Goal: Task Accomplishment & Management: Use online tool/utility

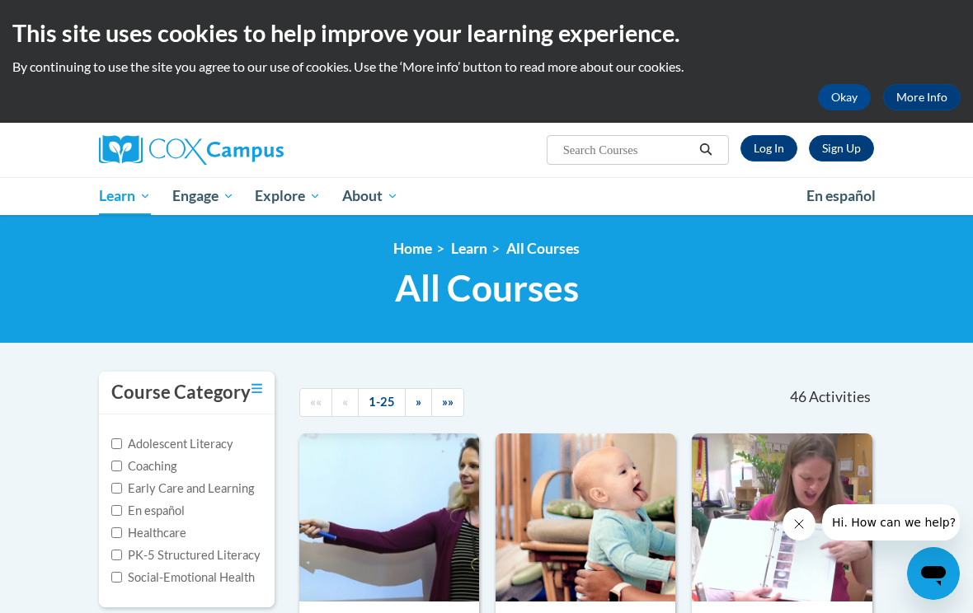
click at [841, 100] on button "Okay" at bounding box center [844, 97] width 53 height 26
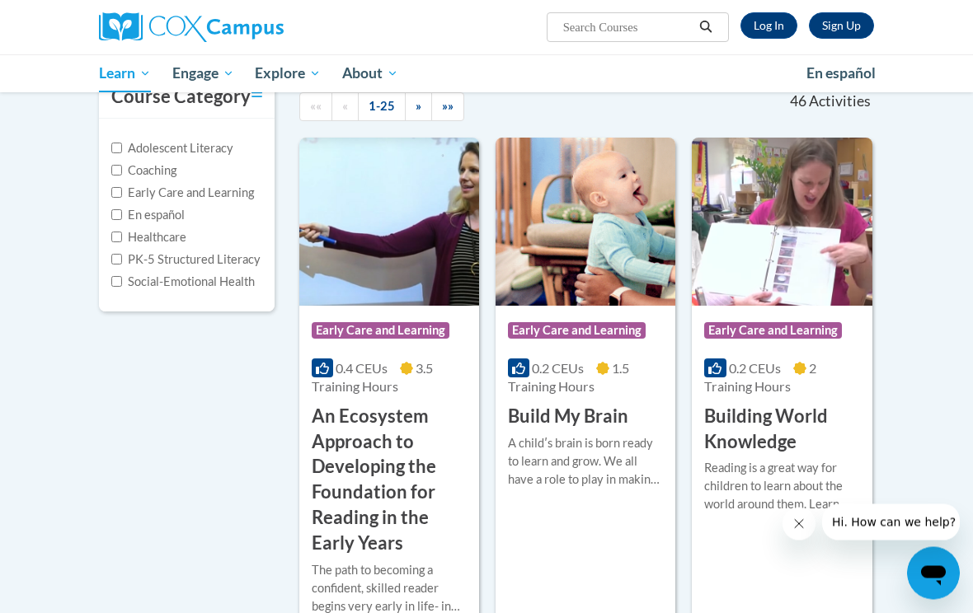
scroll to position [165, 0]
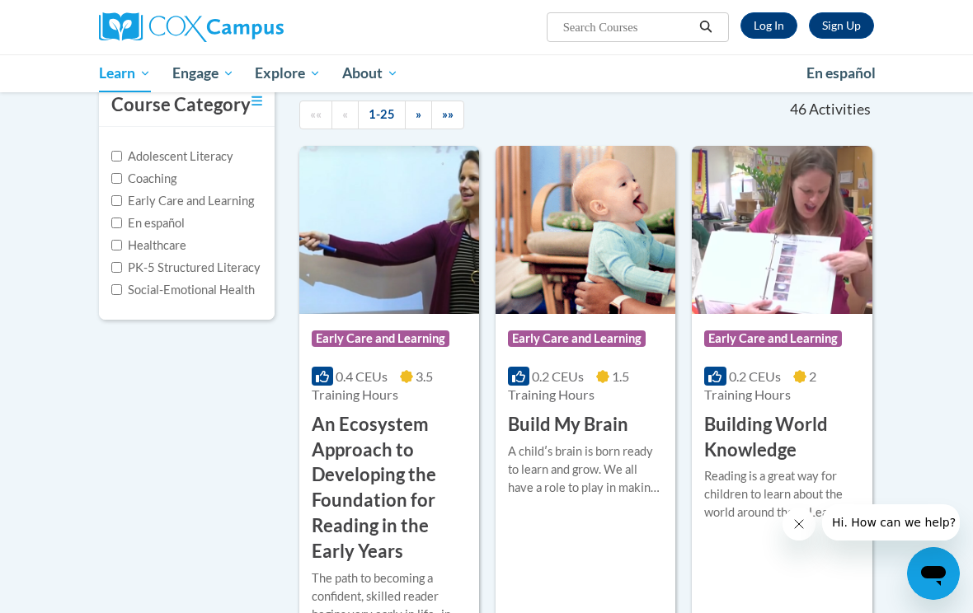
click at [772, 27] on link "Log In" at bounding box center [768, 25] width 57 height 26
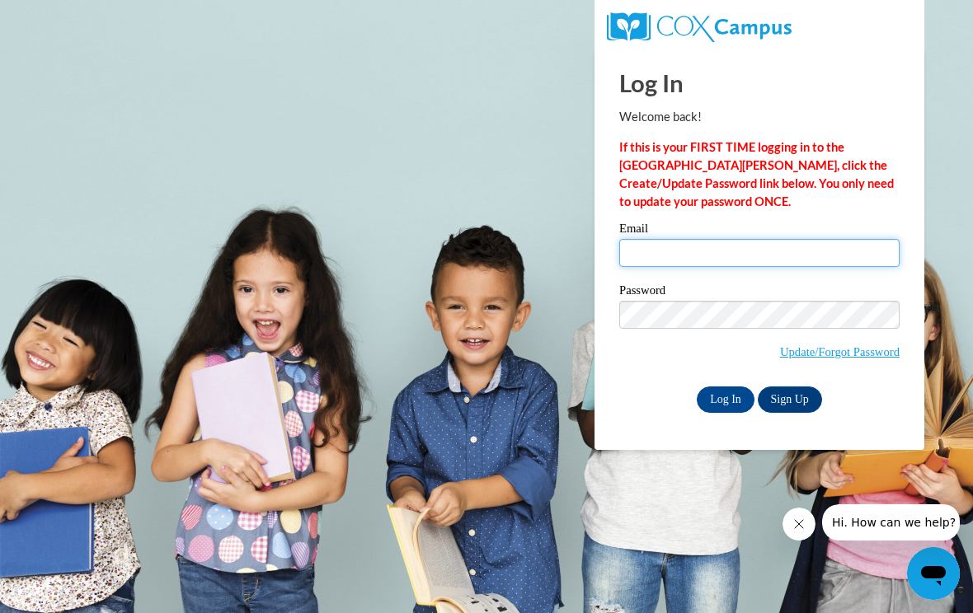
type input "rendonyaneli27@gmail.com"
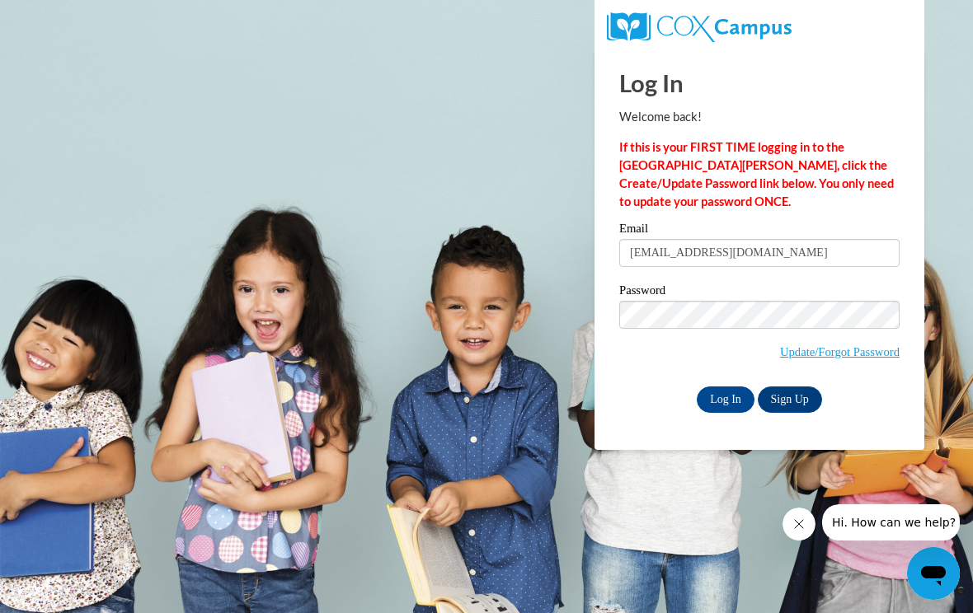
click at [725, 398] on input "Log In" at bounding box center [726, 400] width 58 height 26
click at [721, 396] on input "Log In" at bounding box center [726, 400] width 58 height 26
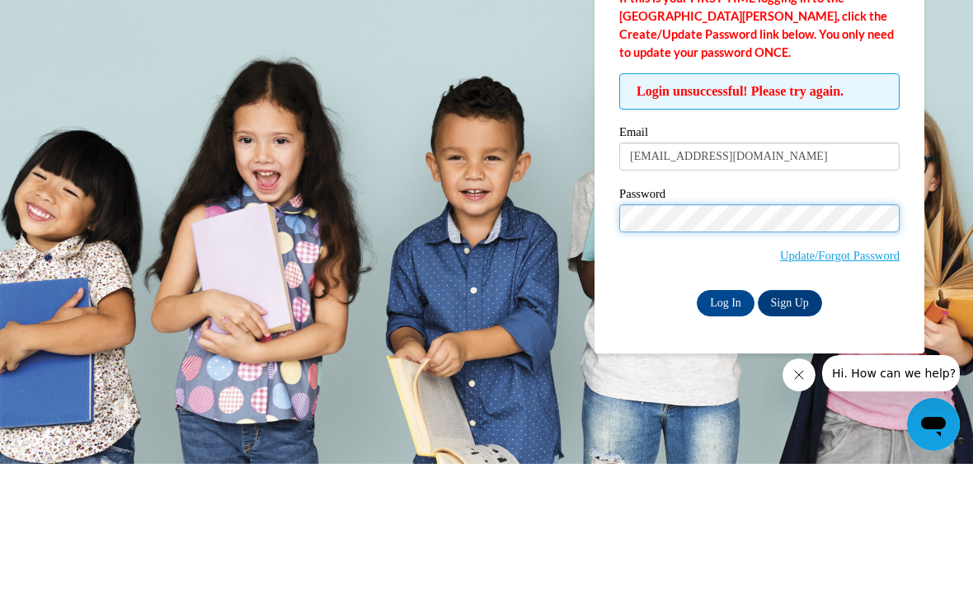
click at [725, 439] on input "Log In" at bounding box center [726, 452] width 58 height 26
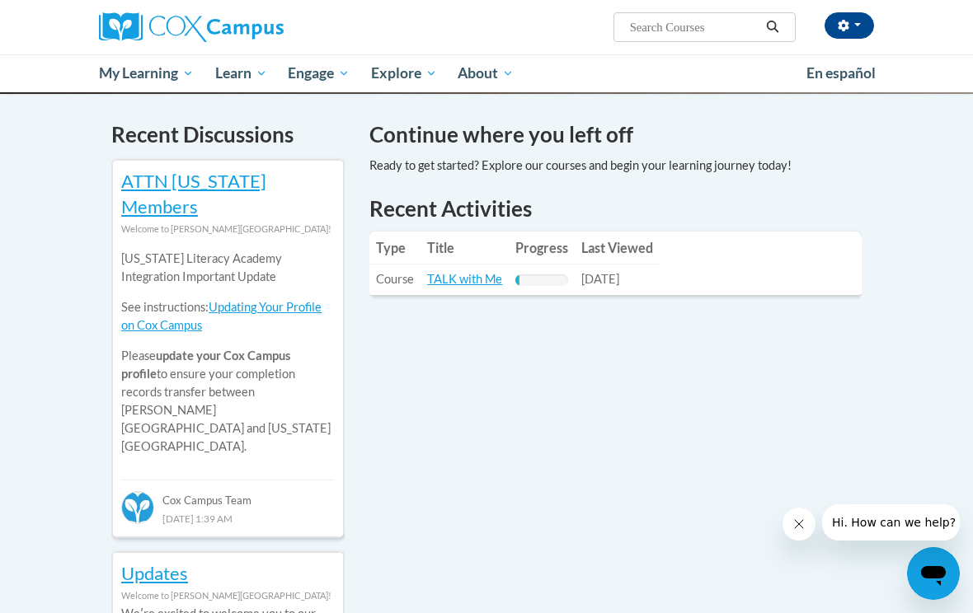
scroll to position [504, 0]
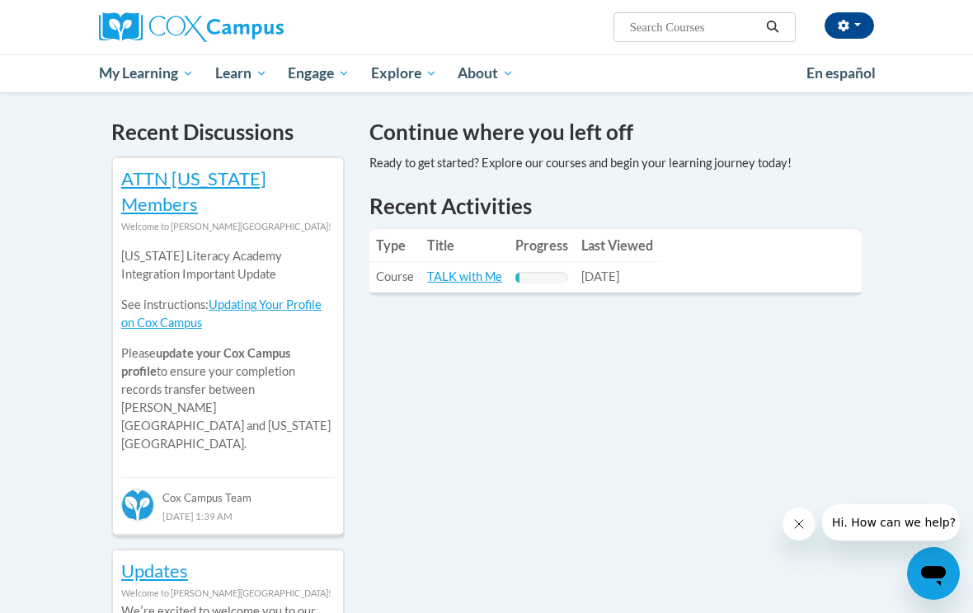
click at [446, 275] on link "TALK with Me" at bounding box center [464, 277] width 75 height 14
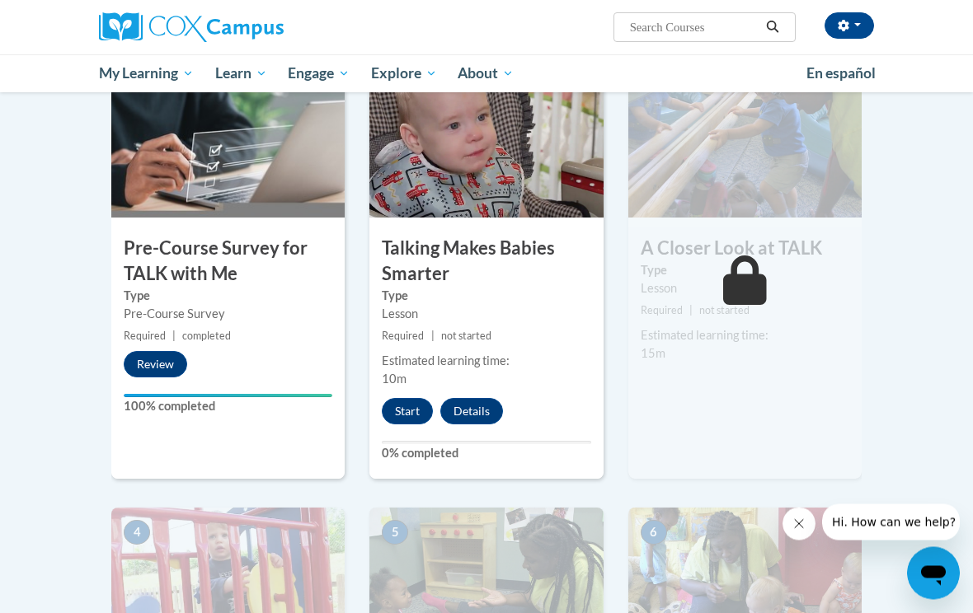
click at [406, 411] on button "Start" at bounding box center [407, 412] width 51 height 26
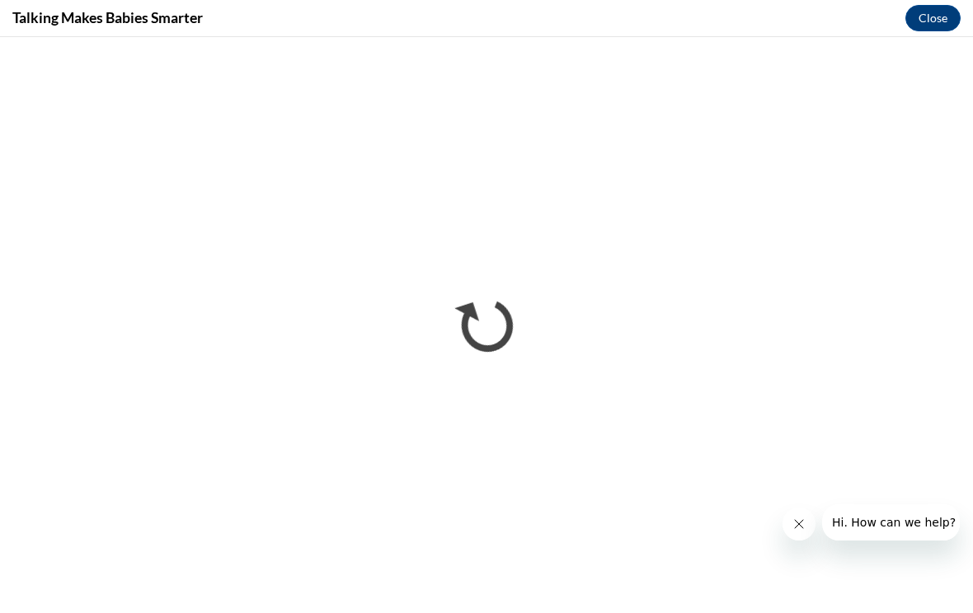
click at [791, 525] on button "Close message from company" at bounding box center [798, 524] width 33 height 33
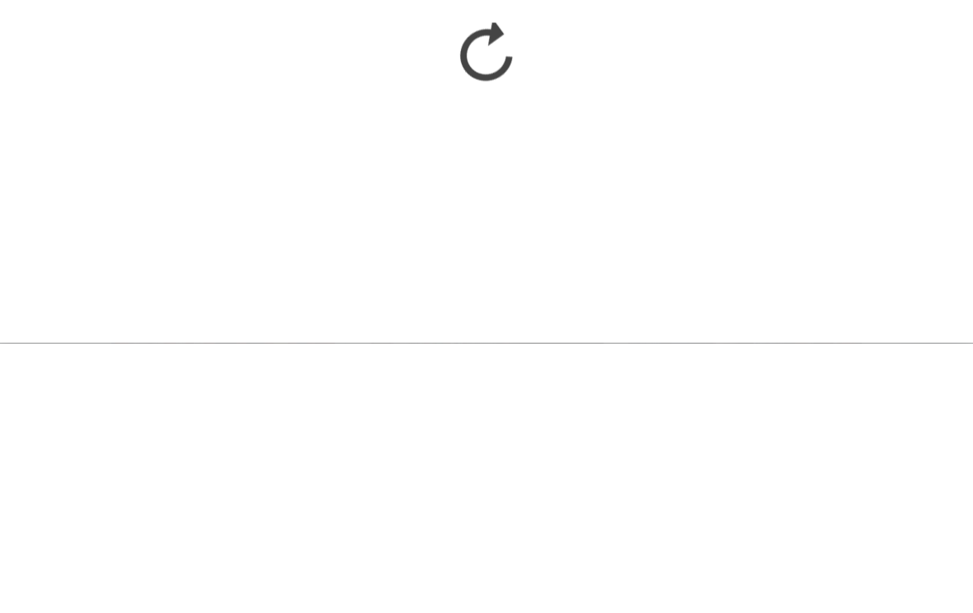
scroll to position [696, 0]
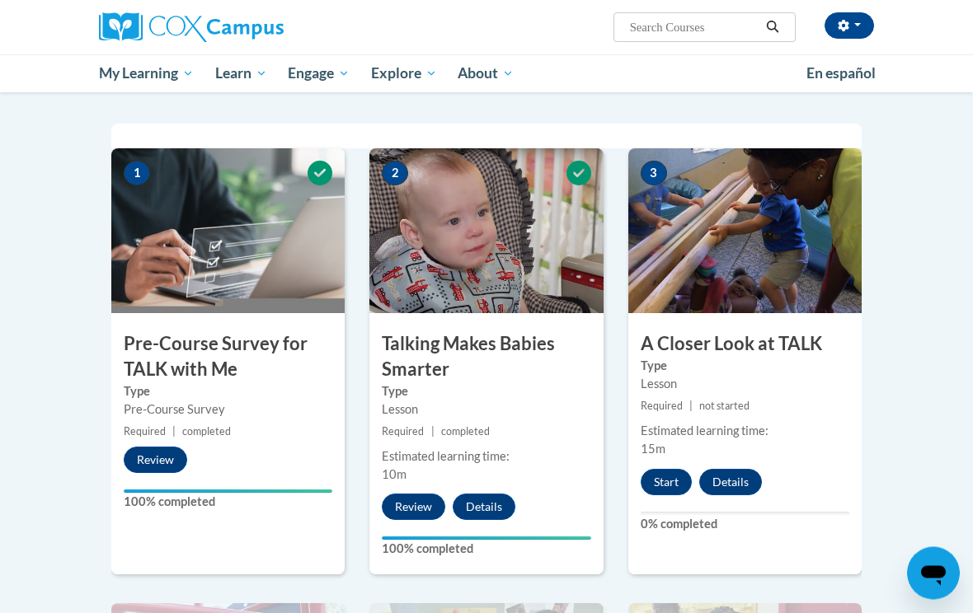
scroll to position [307, 0]
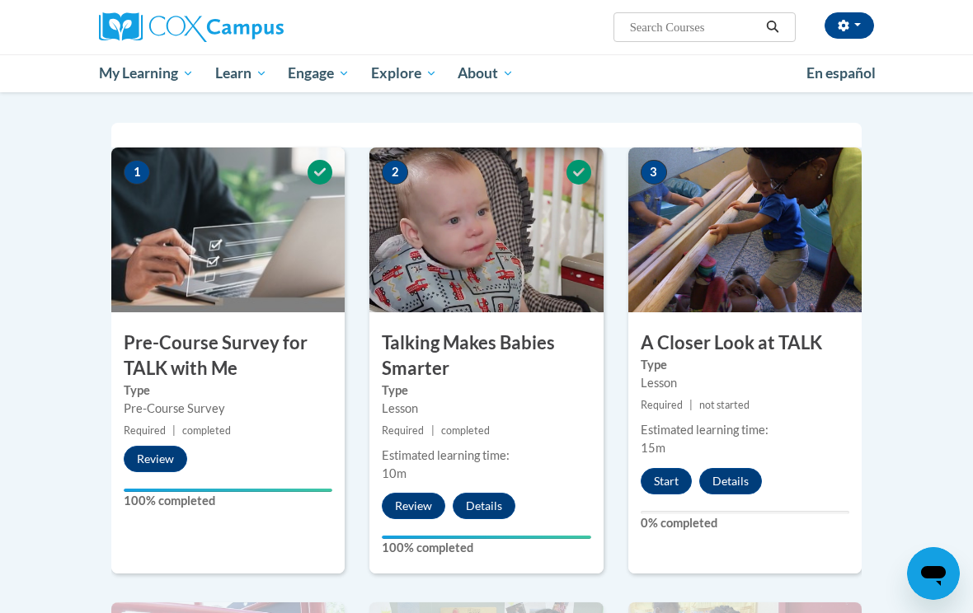
click at [660, 489] on button "Start" at bounding box center [665, 481] width 51 height 26
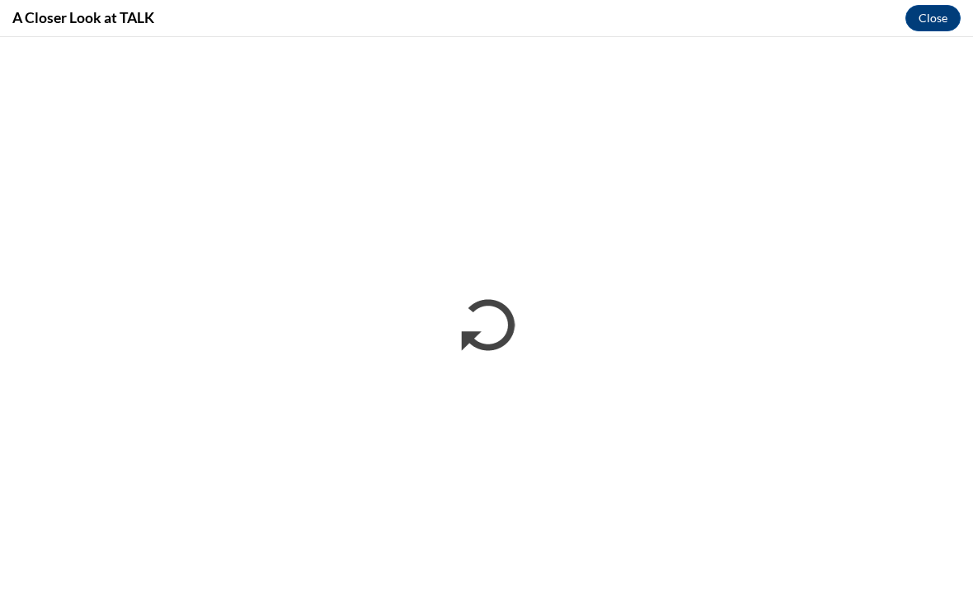
scroll to position [0, 0]
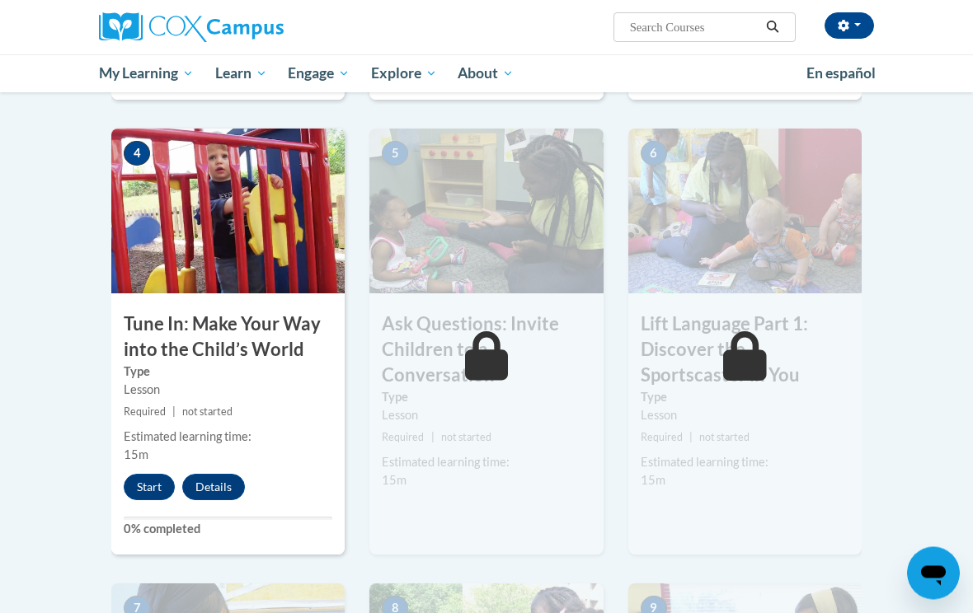
click at [147, 486] on button "Start" at bounding box center [149, 488] width 51 height 26
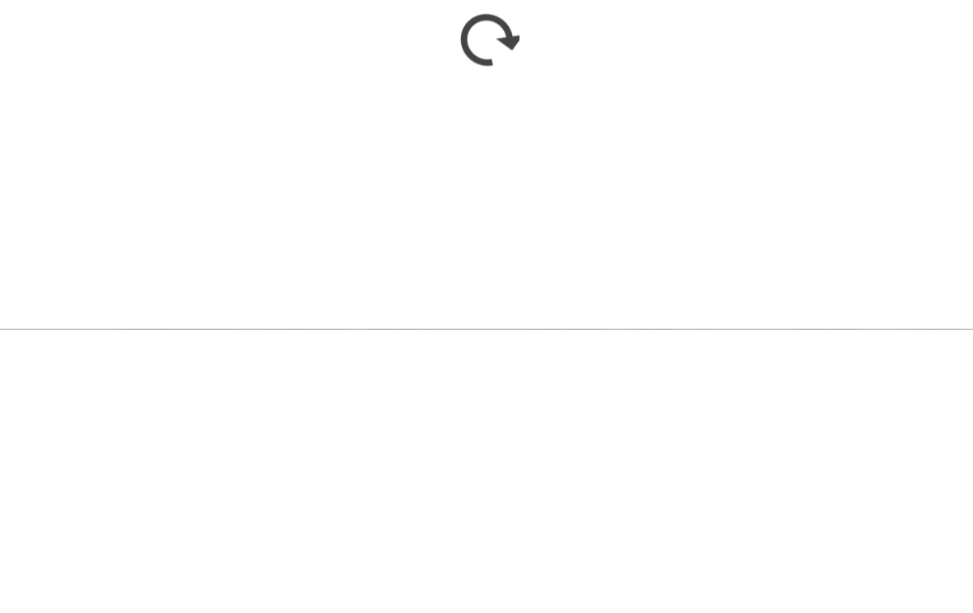
scroll to position [1065, 0]
